Goal: Task Accomplishment & Management: Complete application form

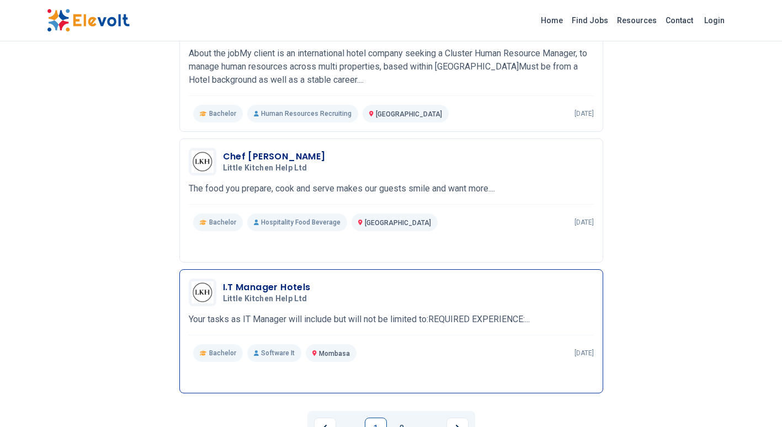
scroll to position [1159, 0]
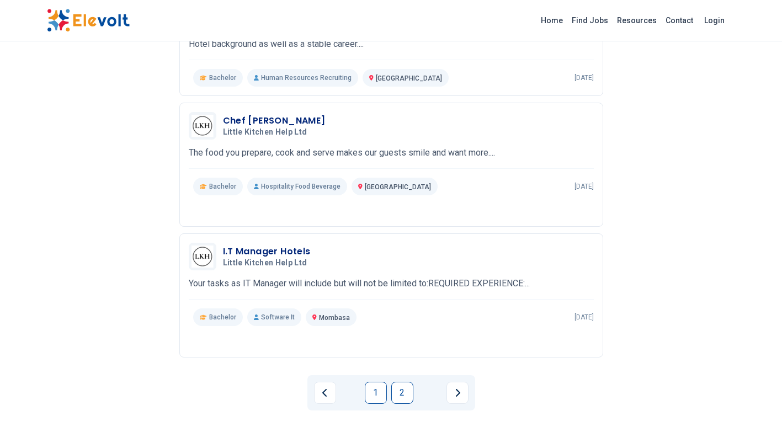
click at [402, 392] on link "2" at bounding box center [402, 393] width 22 height 22
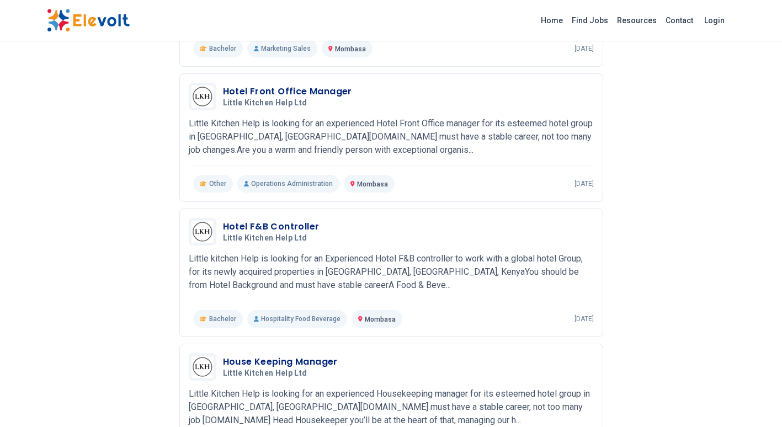
scroll to position [1214, 0]
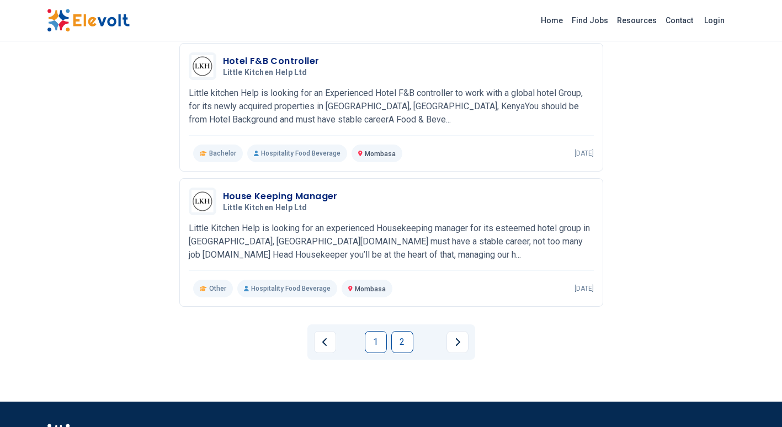
click at [376, 343] on link "1" at bounding box center [376, 342] width 22 height 22
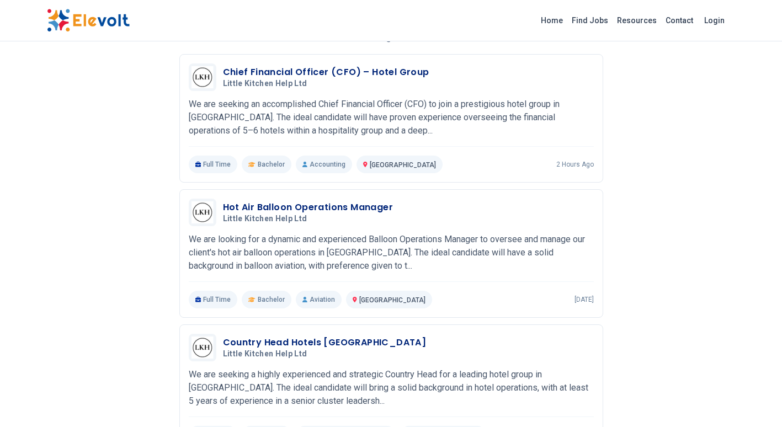
scroll to position [0, 0]
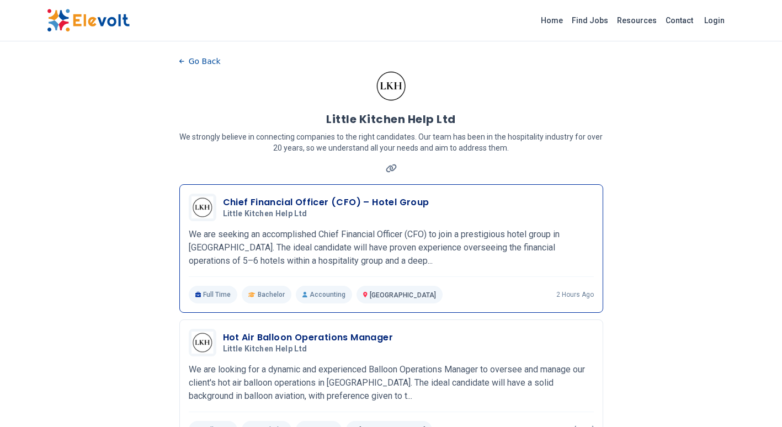
click at [313, 204] on h3 "Chief Financial Officer (CFO) – Hotel Group" at bounding box center [326, 202] width 206 height 13
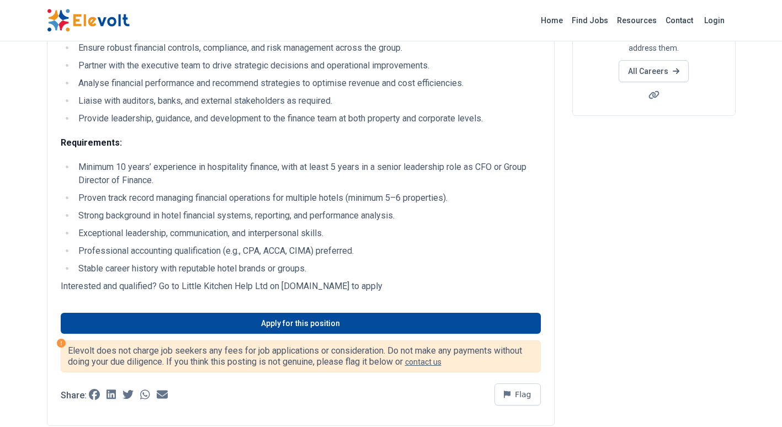
scroll to position [221, 0]
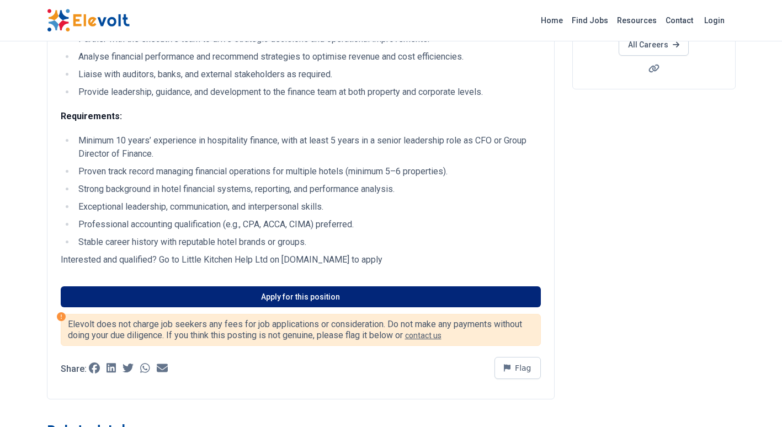
click at [287, 297] on link "Apply for this position" at bounding box center [301, 296] width 480 height 21
